Goal: Navigation & Orientation: Understand site structure

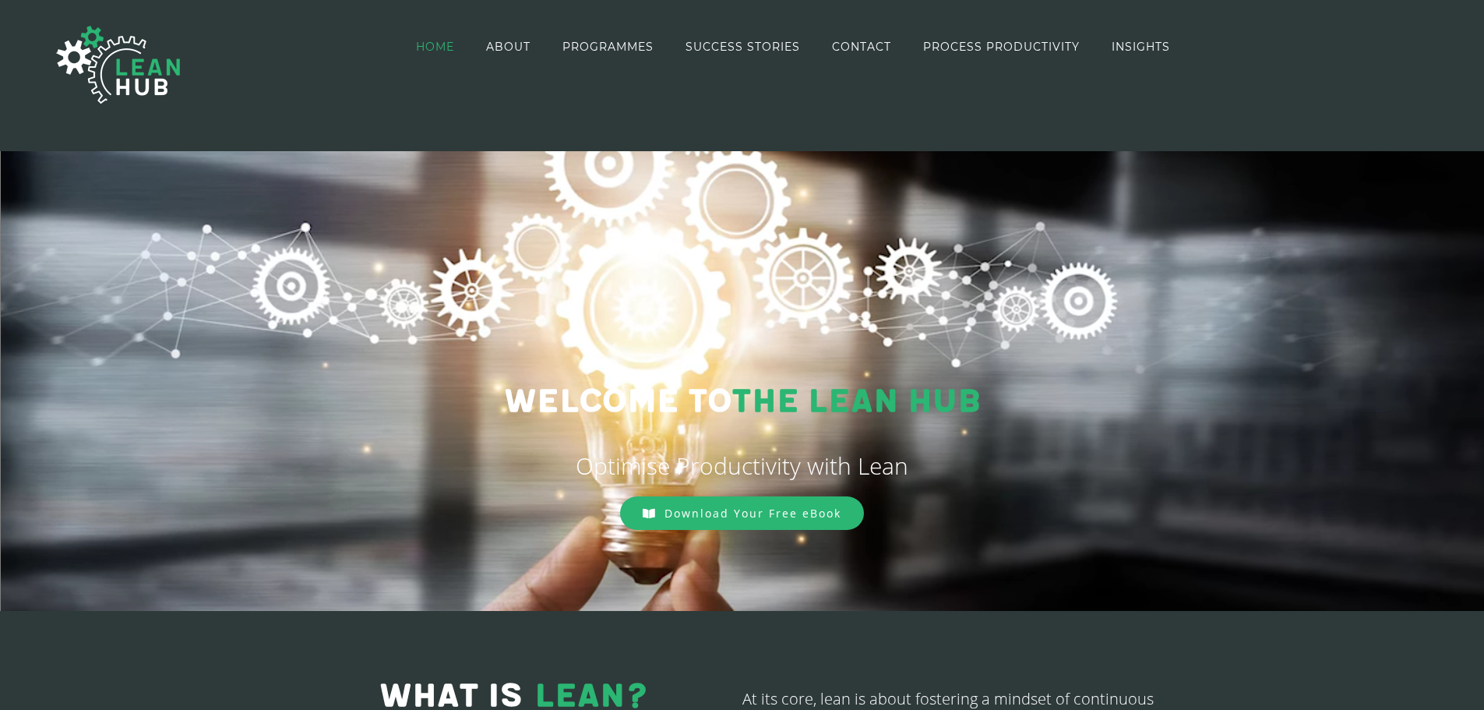
drag, startPoint x: 517, startPoint y: 41, endPoint x: 545, endPoint y: 62, distance: 35.7
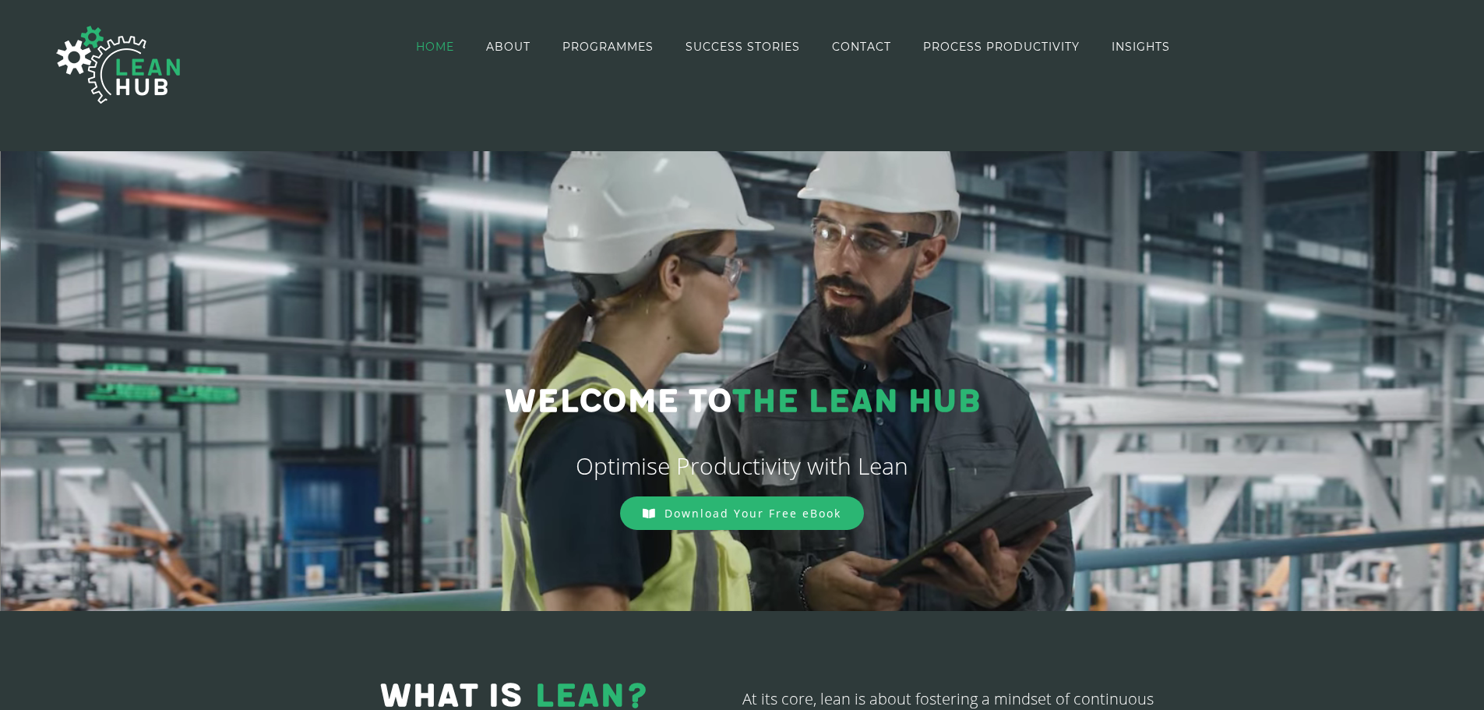
click at [517, 41] on span "ABOUT" at bounding box center [508, 46] width 44 height 11
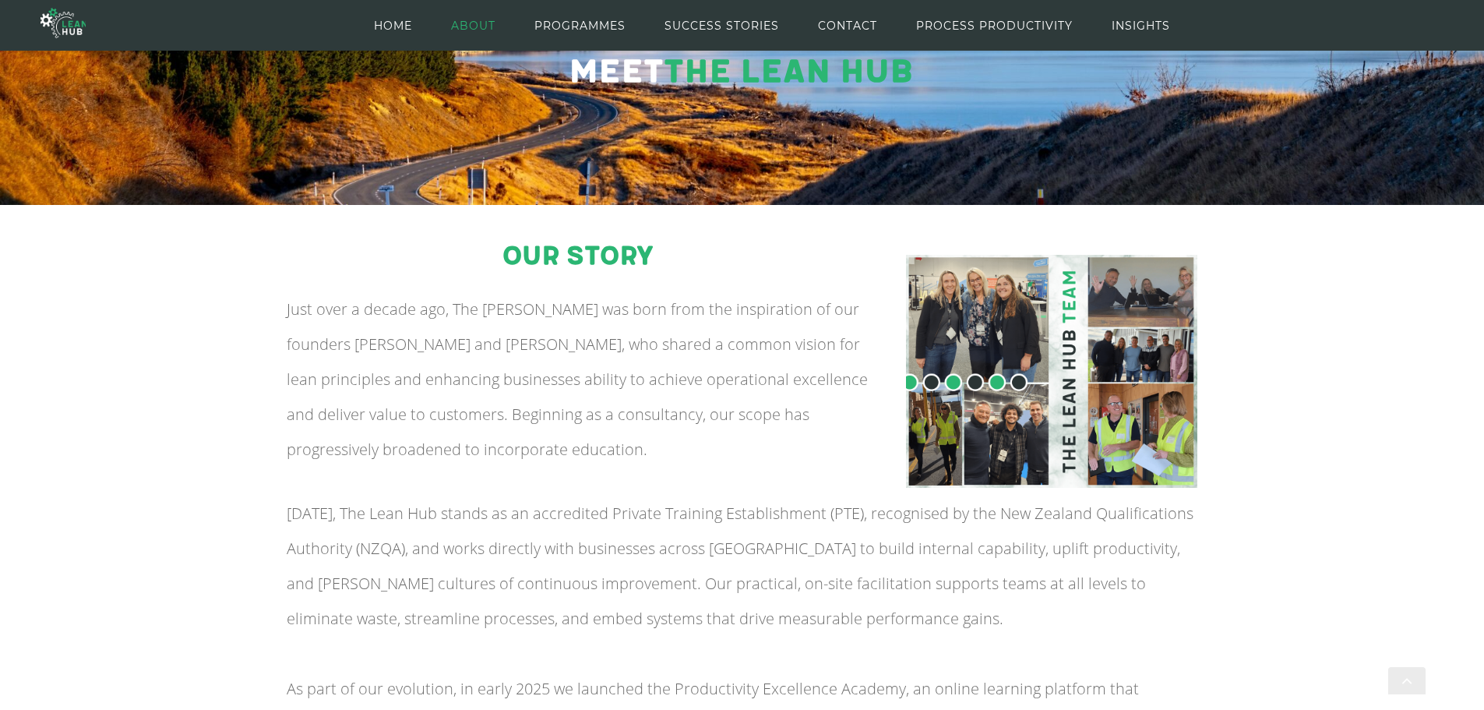
scroll to position [184, 0]
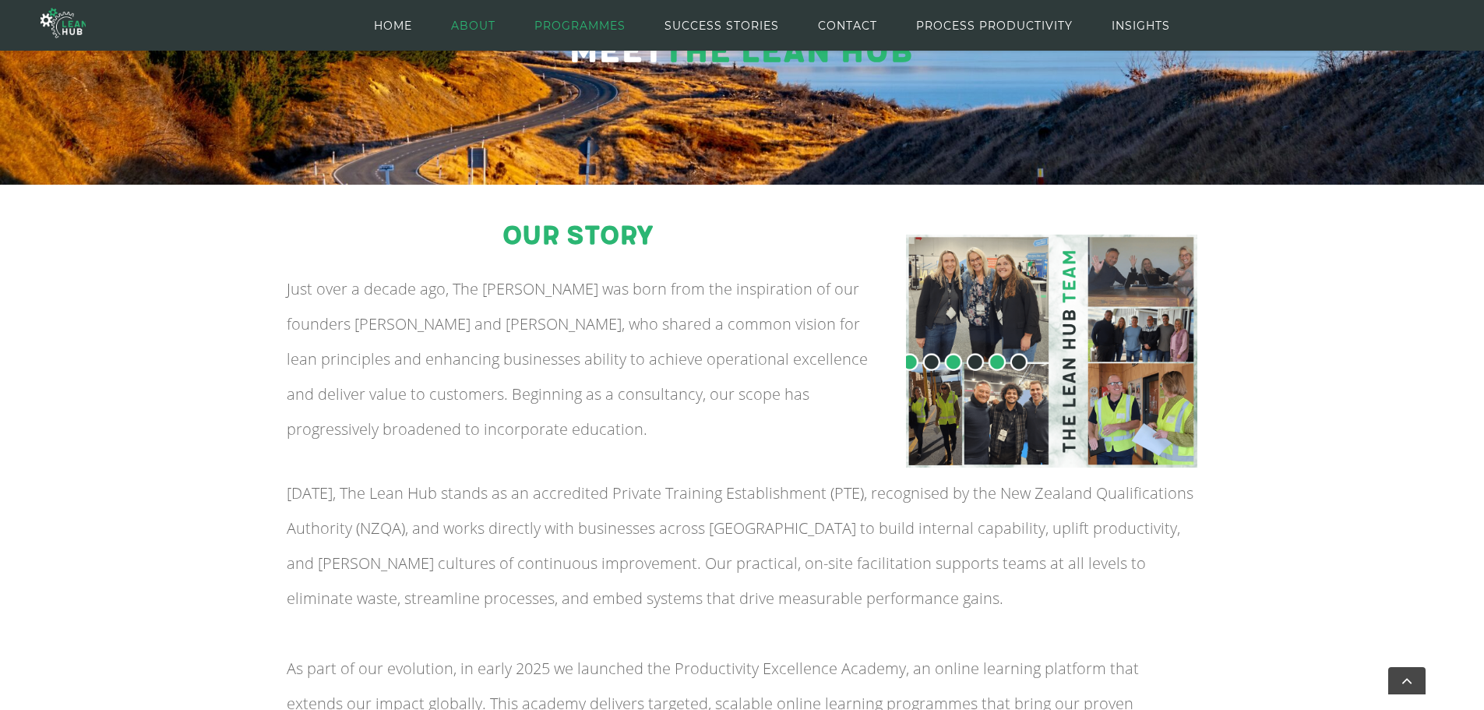
click at [619, 23] on span "PROGRAMMES" at bounding box center [580, 26] width 91 height 70
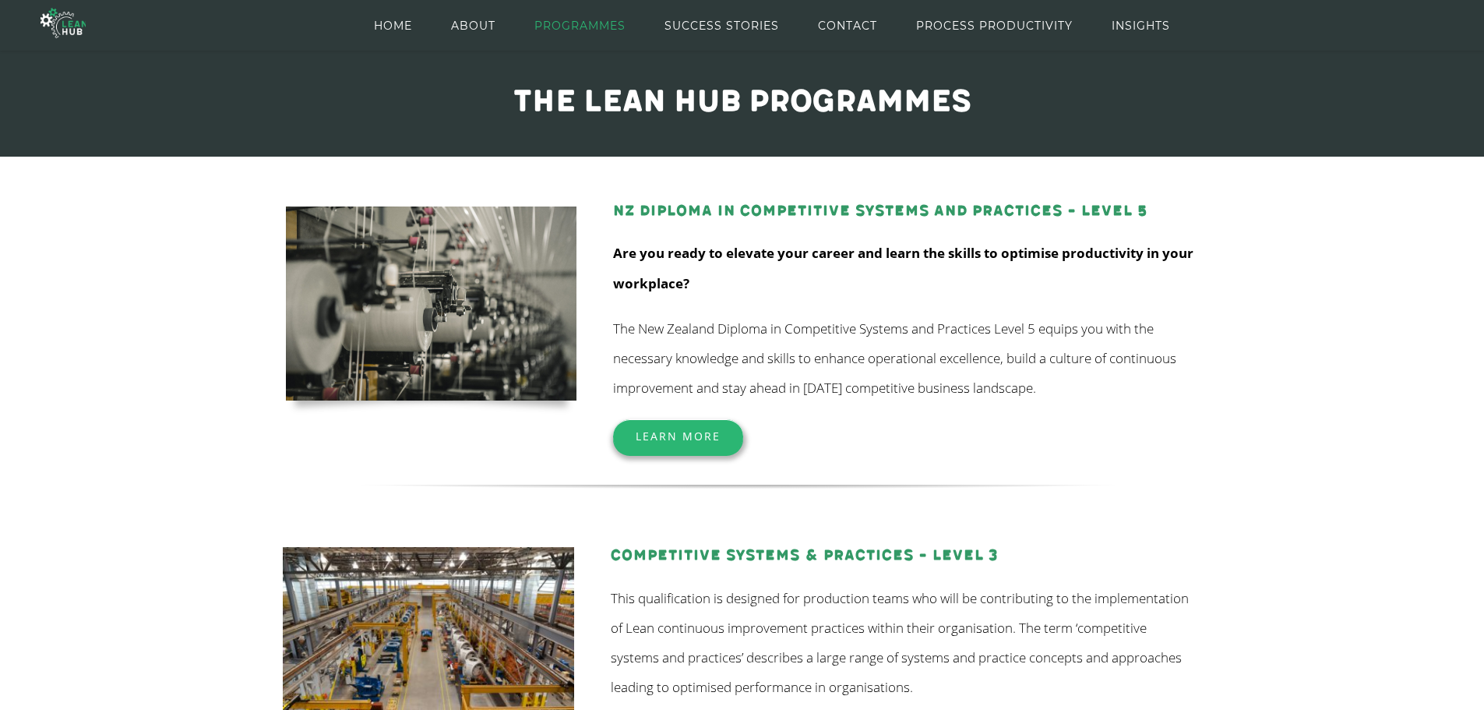
scroll to position [103, 0]
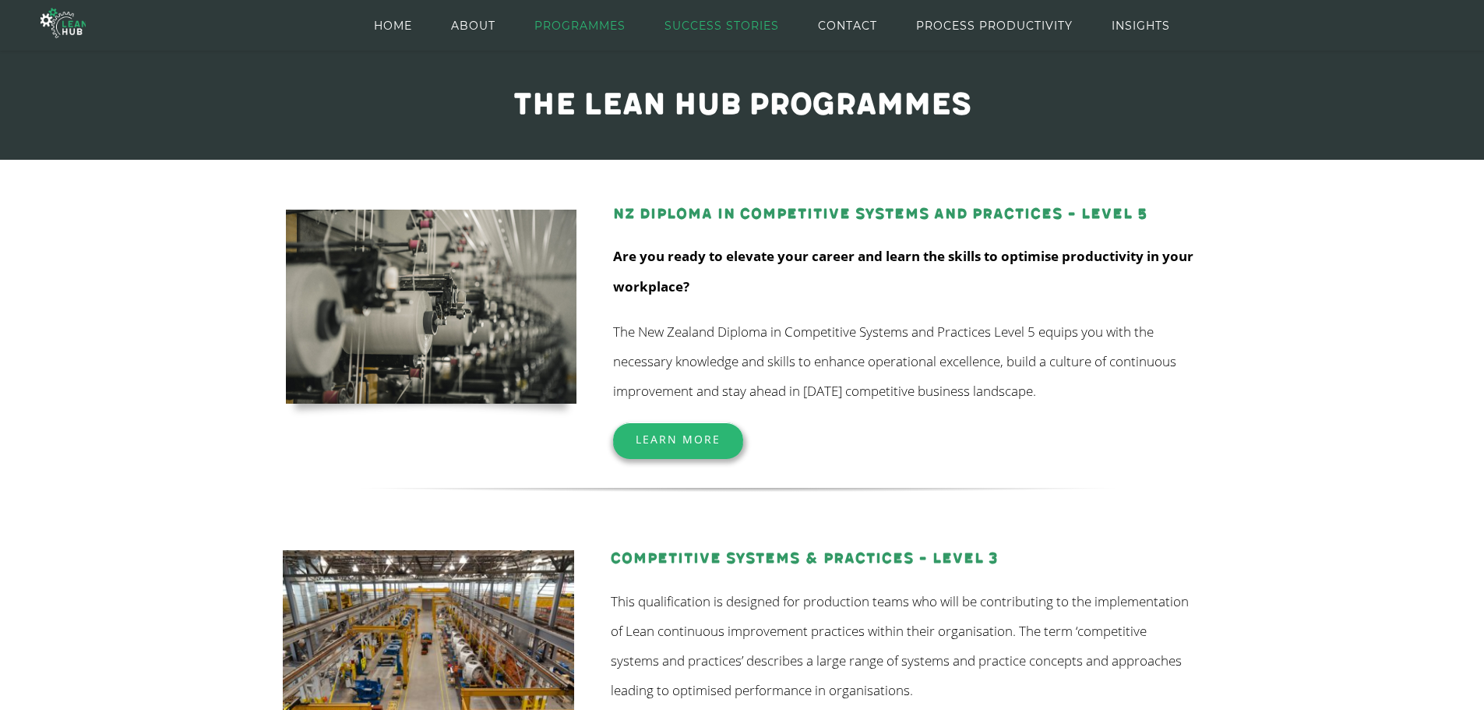
click at [698, 24] on span "SUCCESS STORIES" at bounding box center [722, 26] width 115 height 70
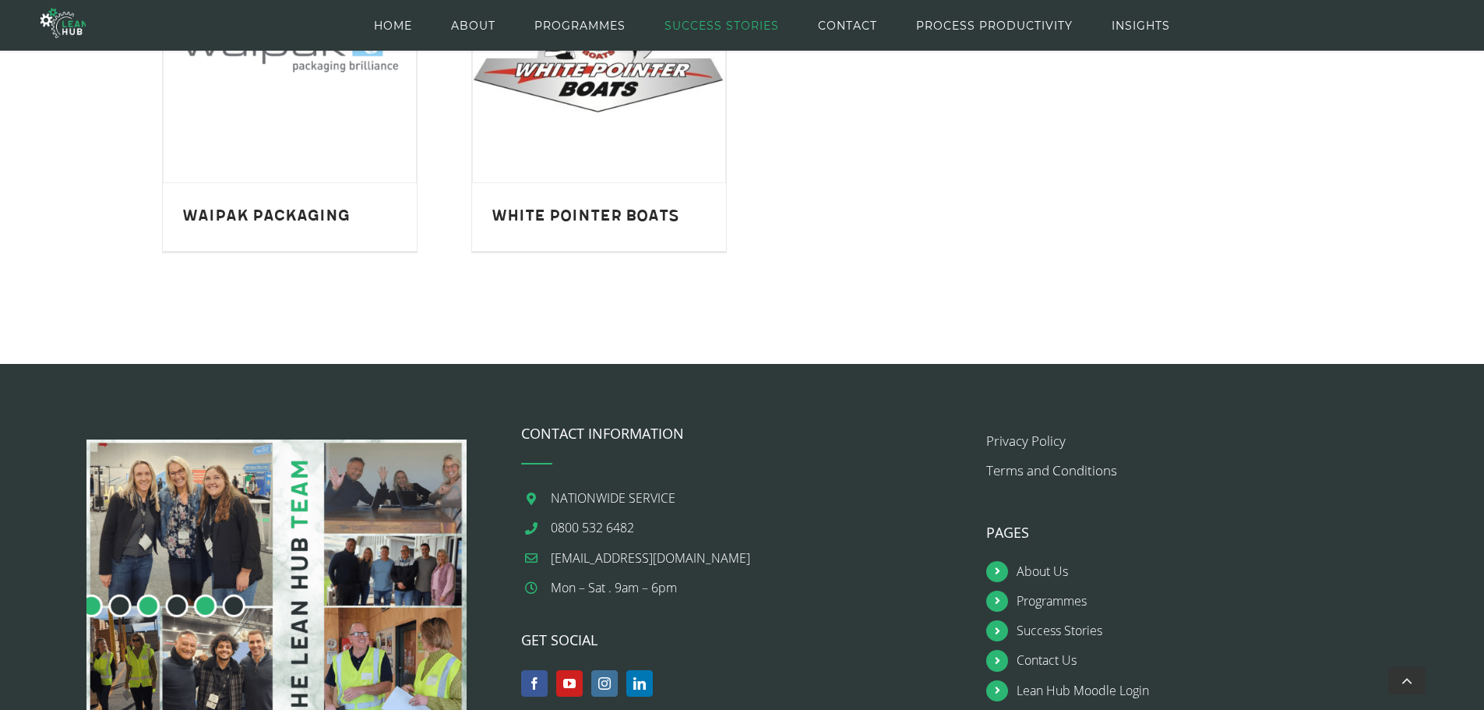
scroll to position [1948, 0]
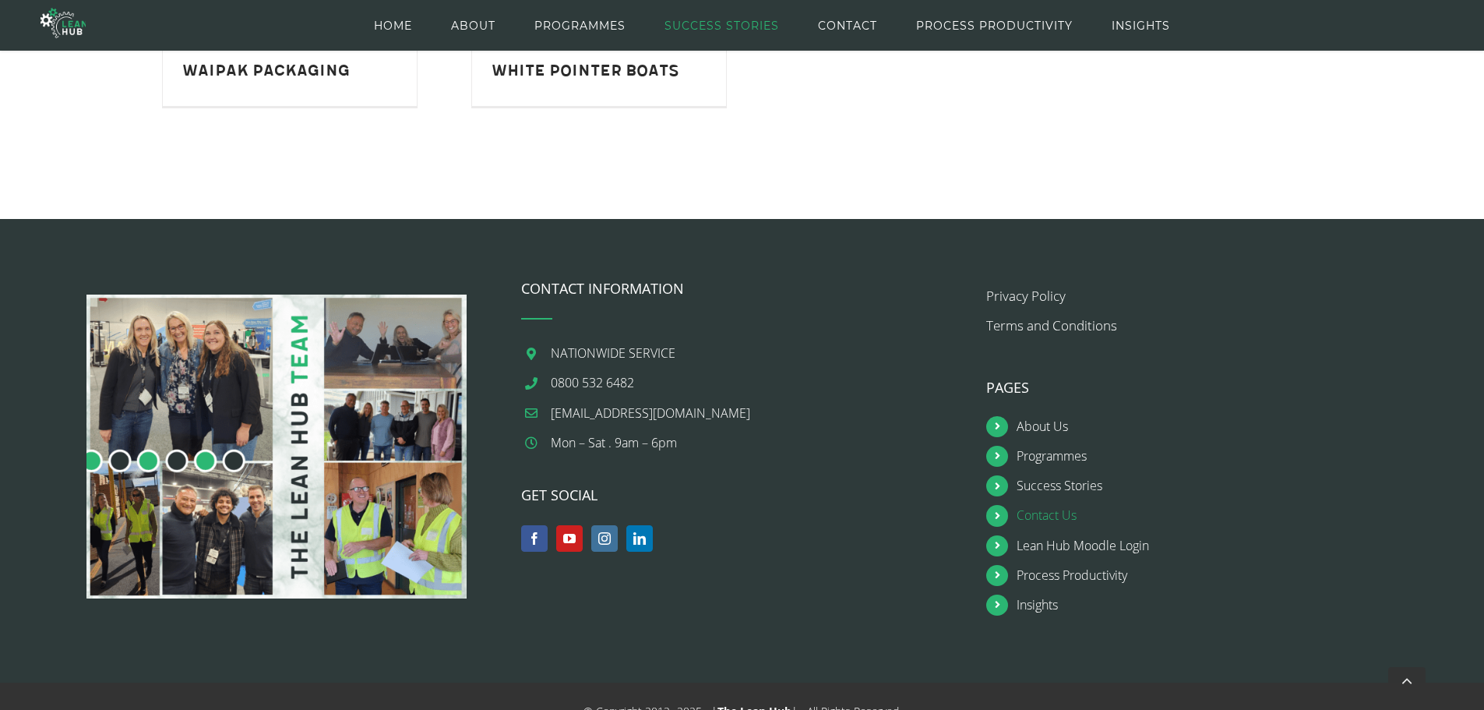
click at [1043, 510] on link "Contact Us" at bounding box center [1223, 515] width 413 height 21
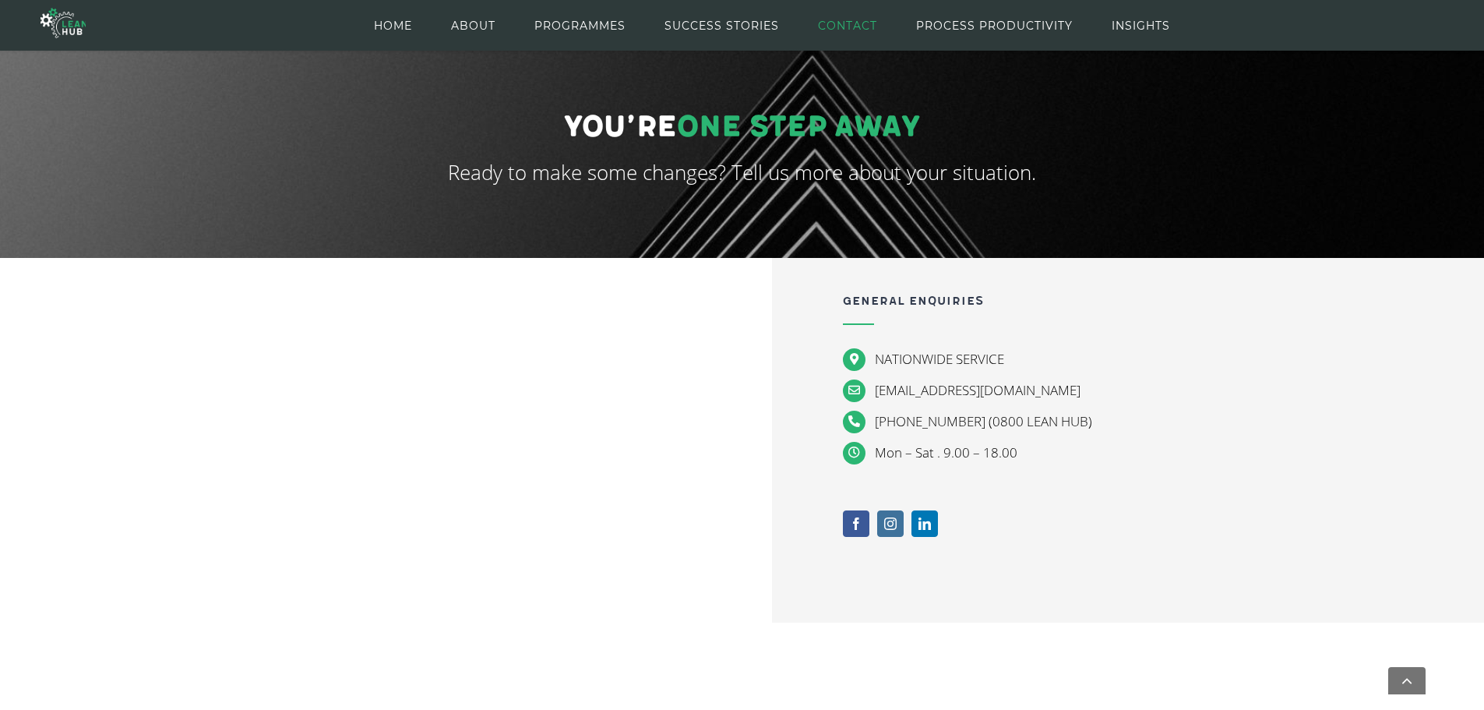
scroll to position [69, 0]
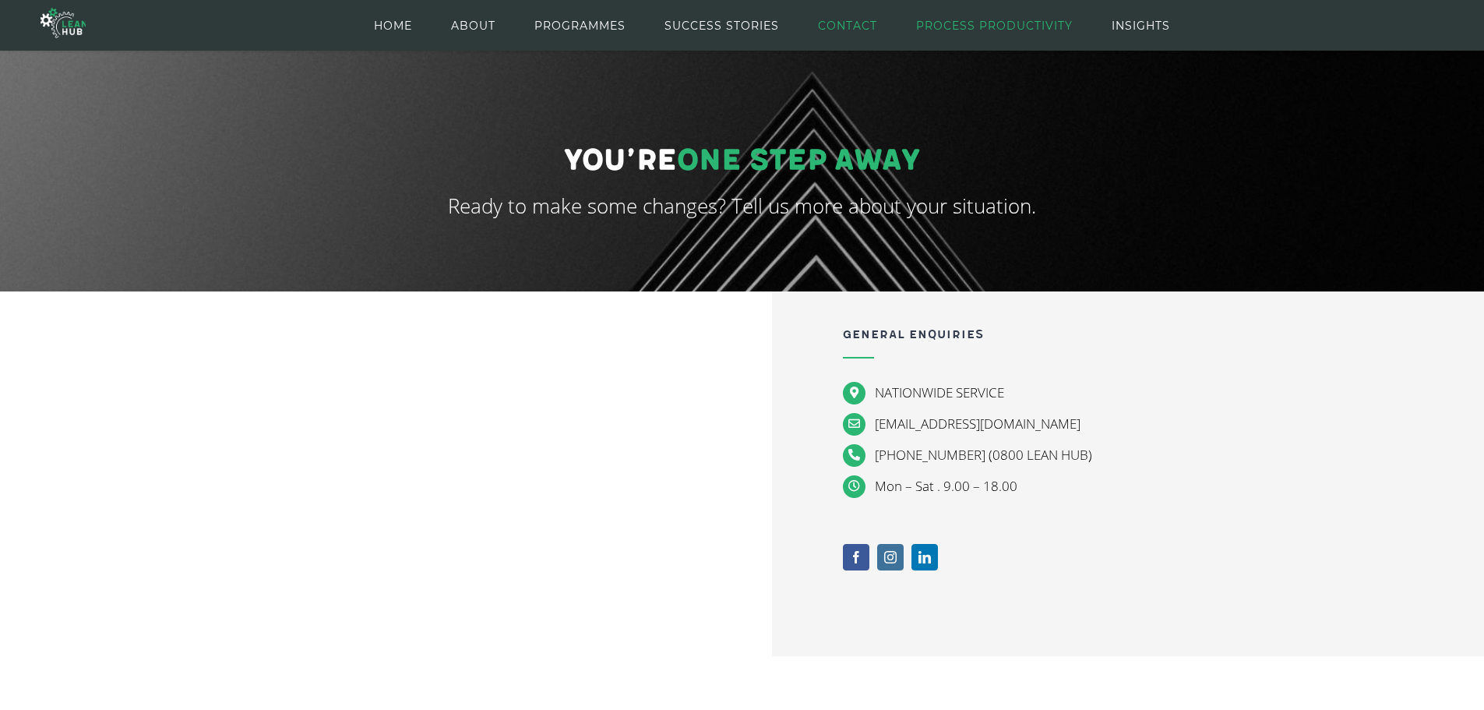
click at [1014, 26] on span "PROCESS PRODUCTIVITY" at bounding box center [994, 26] width 157 height 70
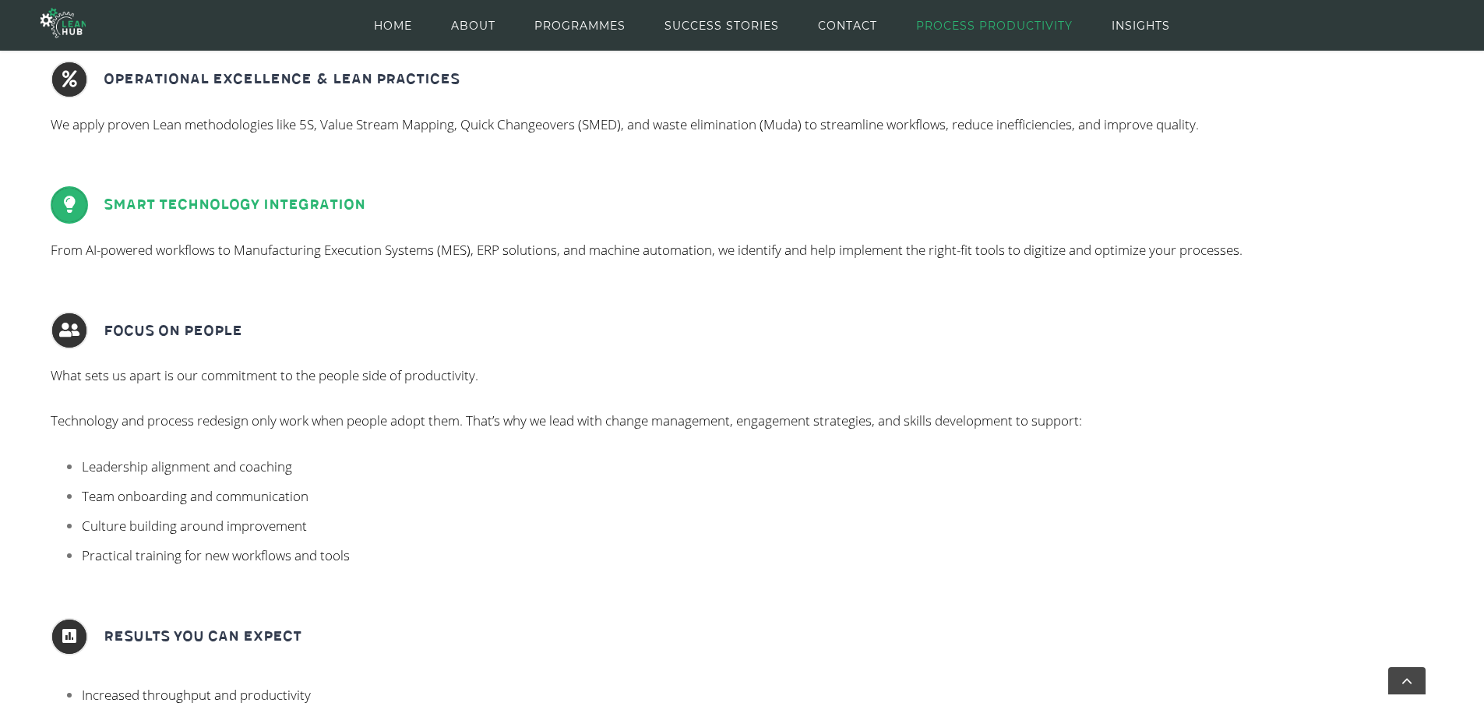
scroll to position [701, 0]
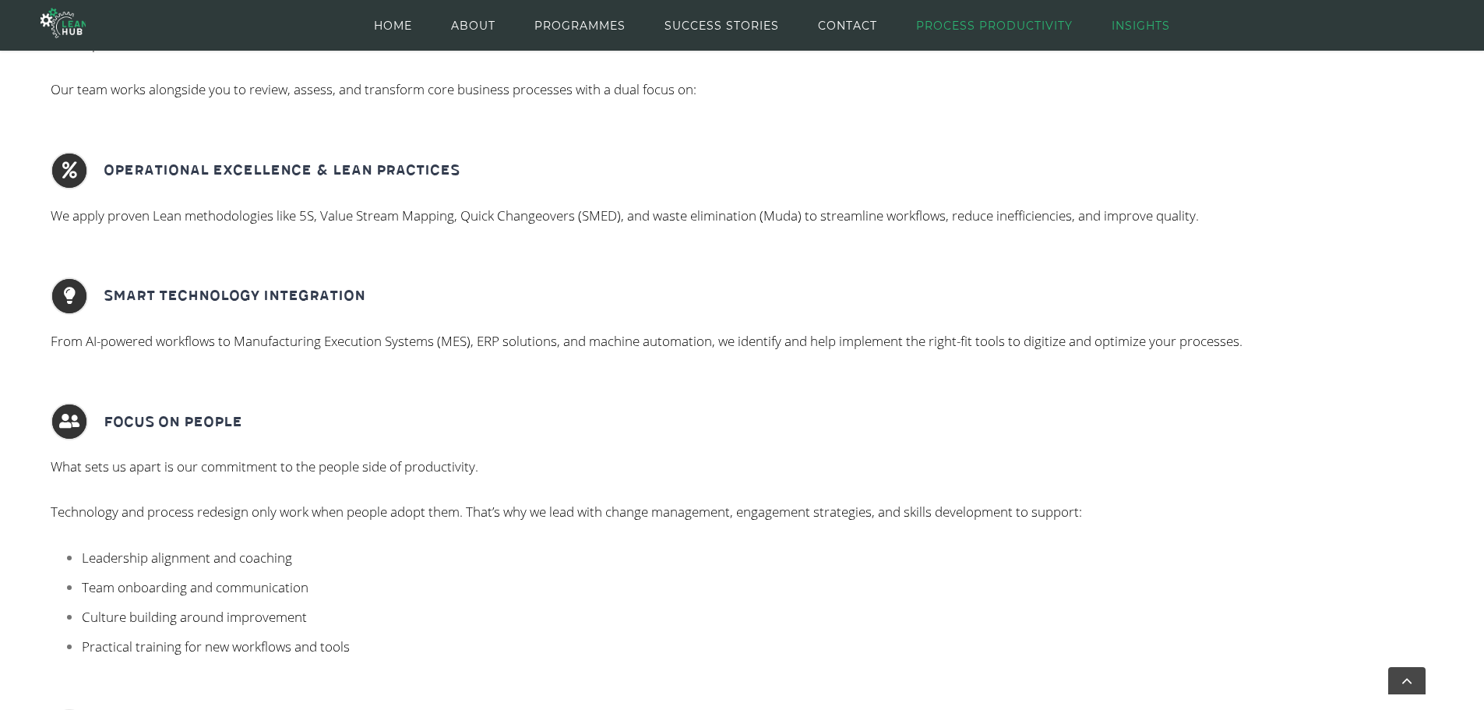
click at [1141, 17] on span "INSIGHTS" at bounding box center [1141, 26] width 58 height 70
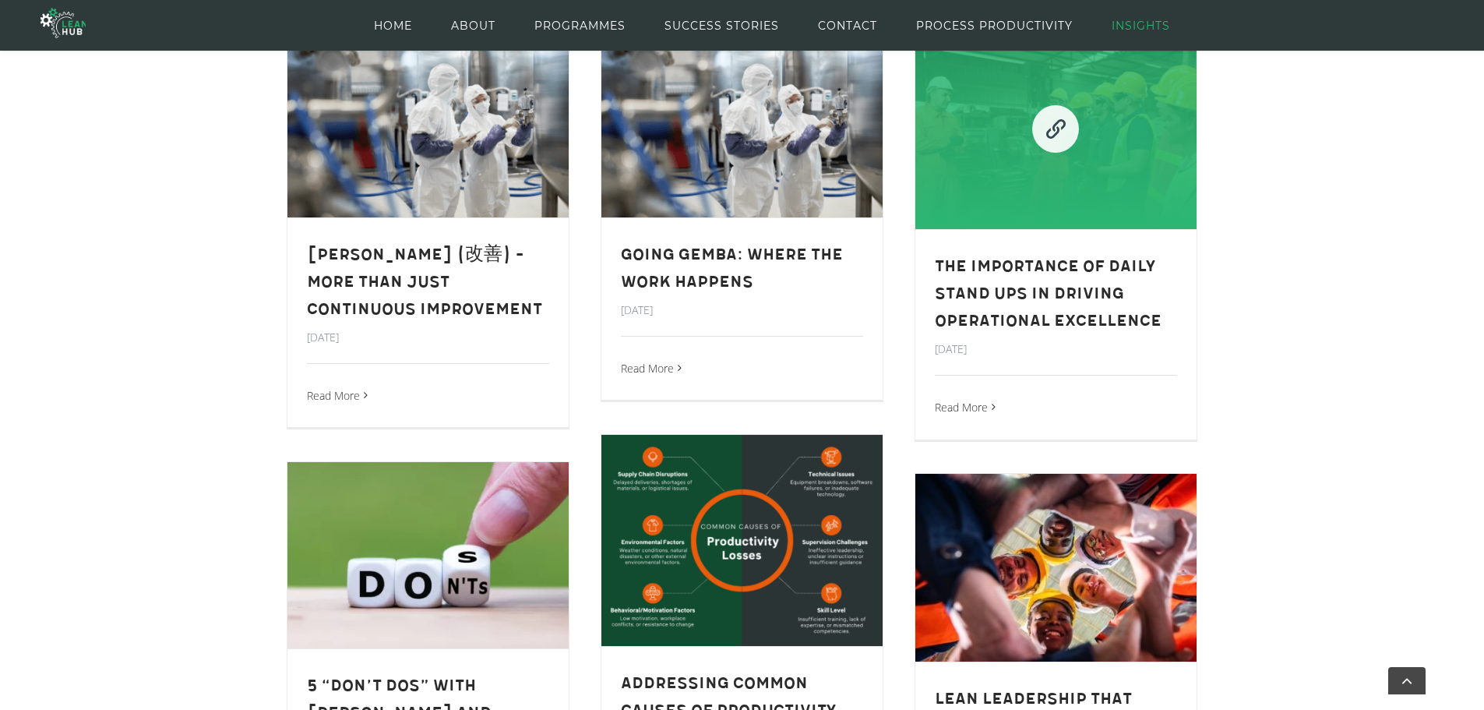
scroll to position [714, 0]
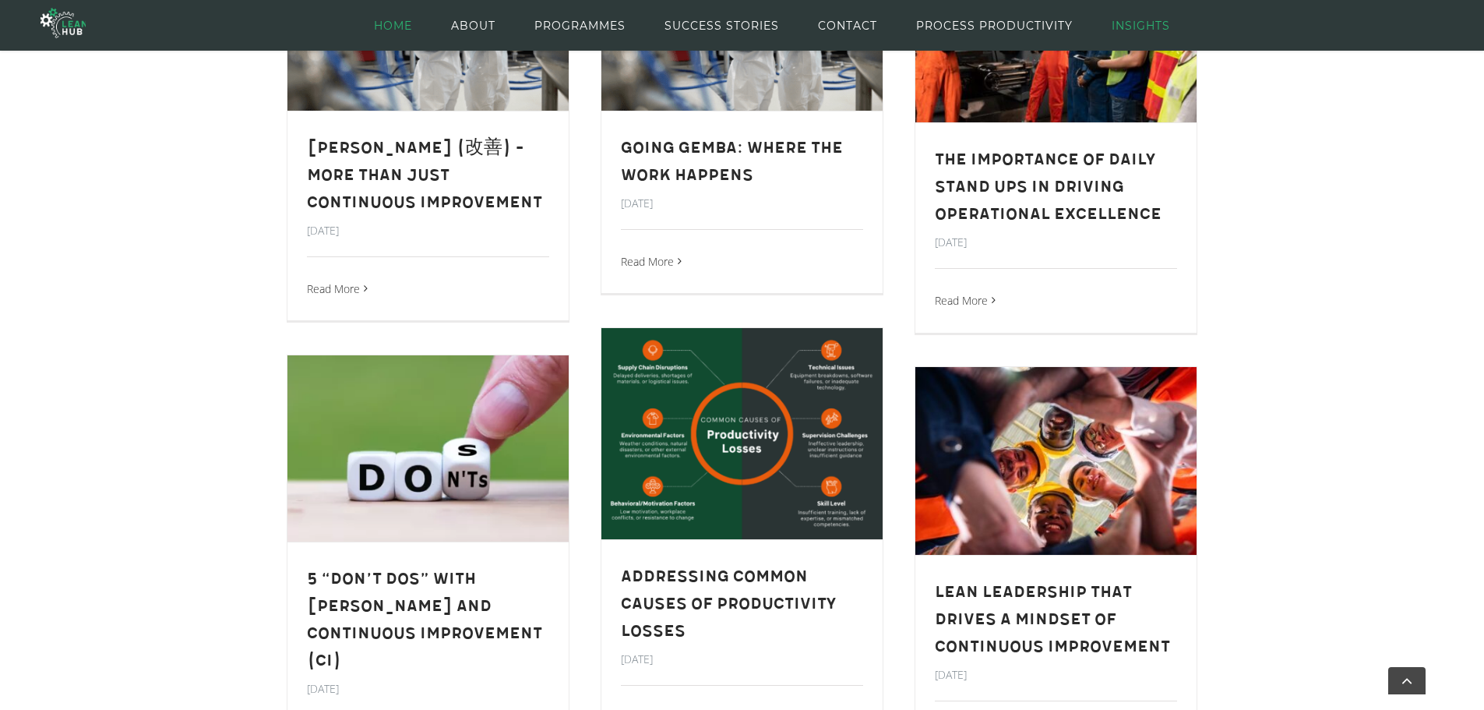
click at [403, 20] on span "HOME" at bounding box center [393, 26] width 38 height 70
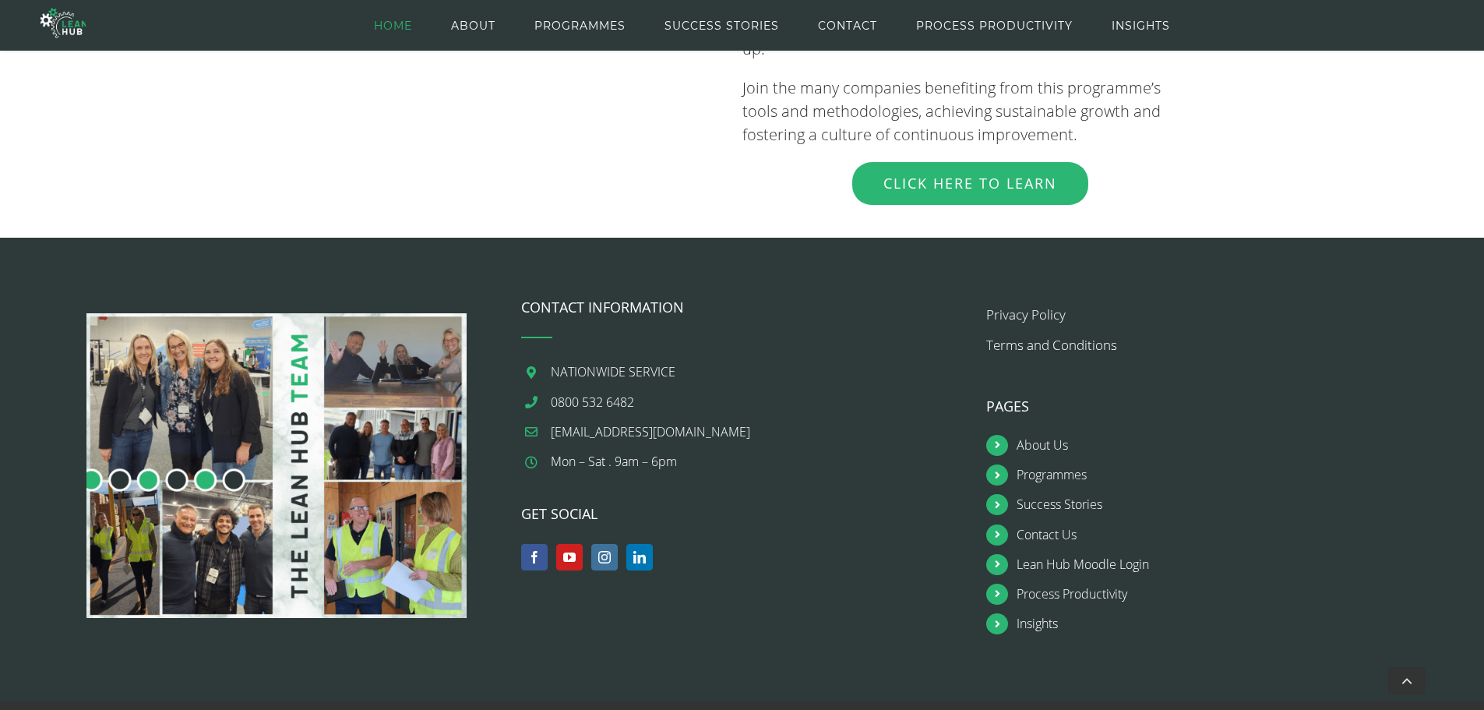
scroll to position [1859, 0]
